Goal: Navigation & Orientation: Find specific page/section

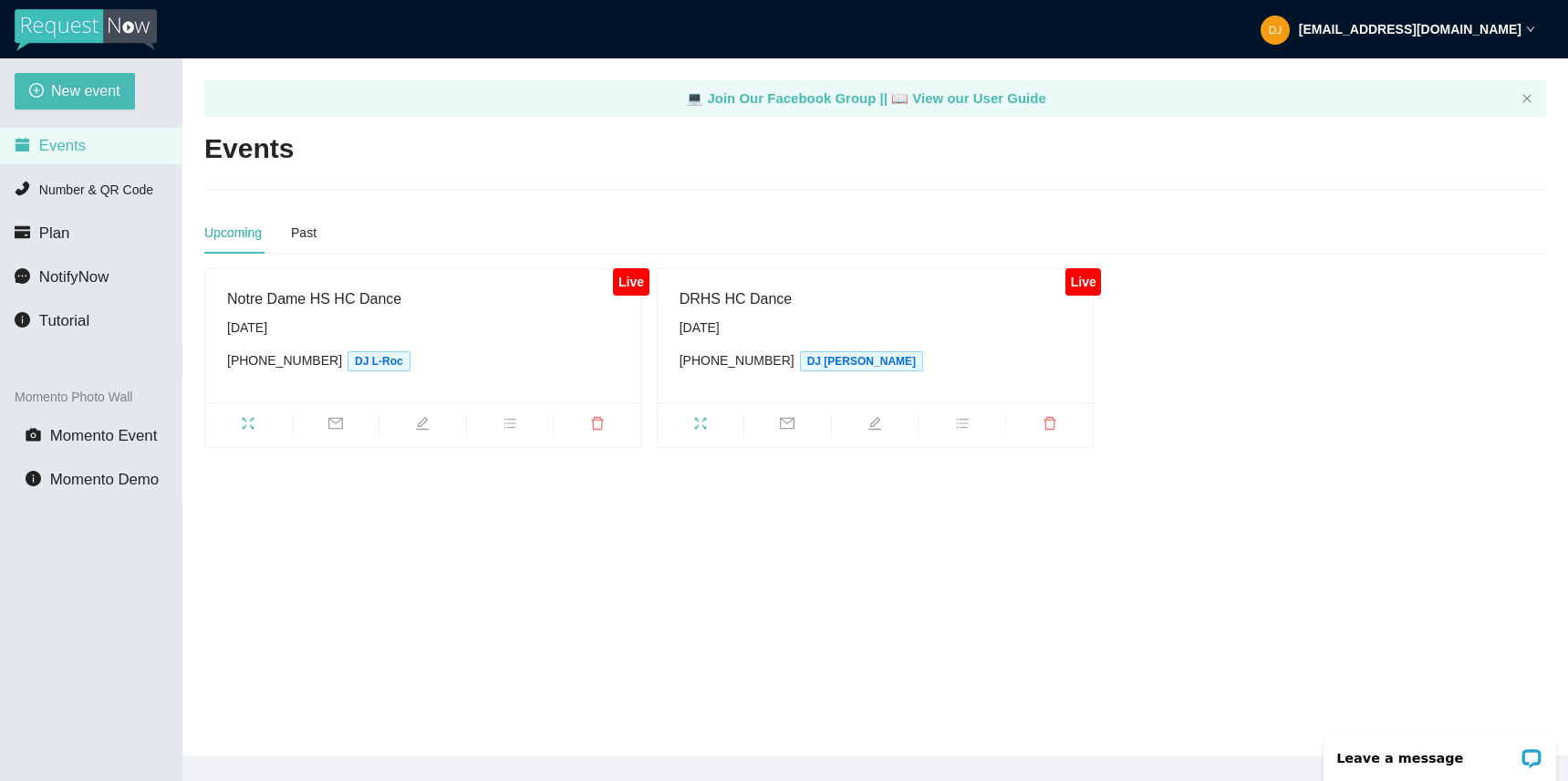
click at [68, 143] on span "Events" at bounding box center [62, 146] width 46 height 18
click at [701, 420] on icon "fullscreen" at bounding box center [700, 423] width 15 height 15
